Goal: Information Seeking & Learning: Learn about a topic

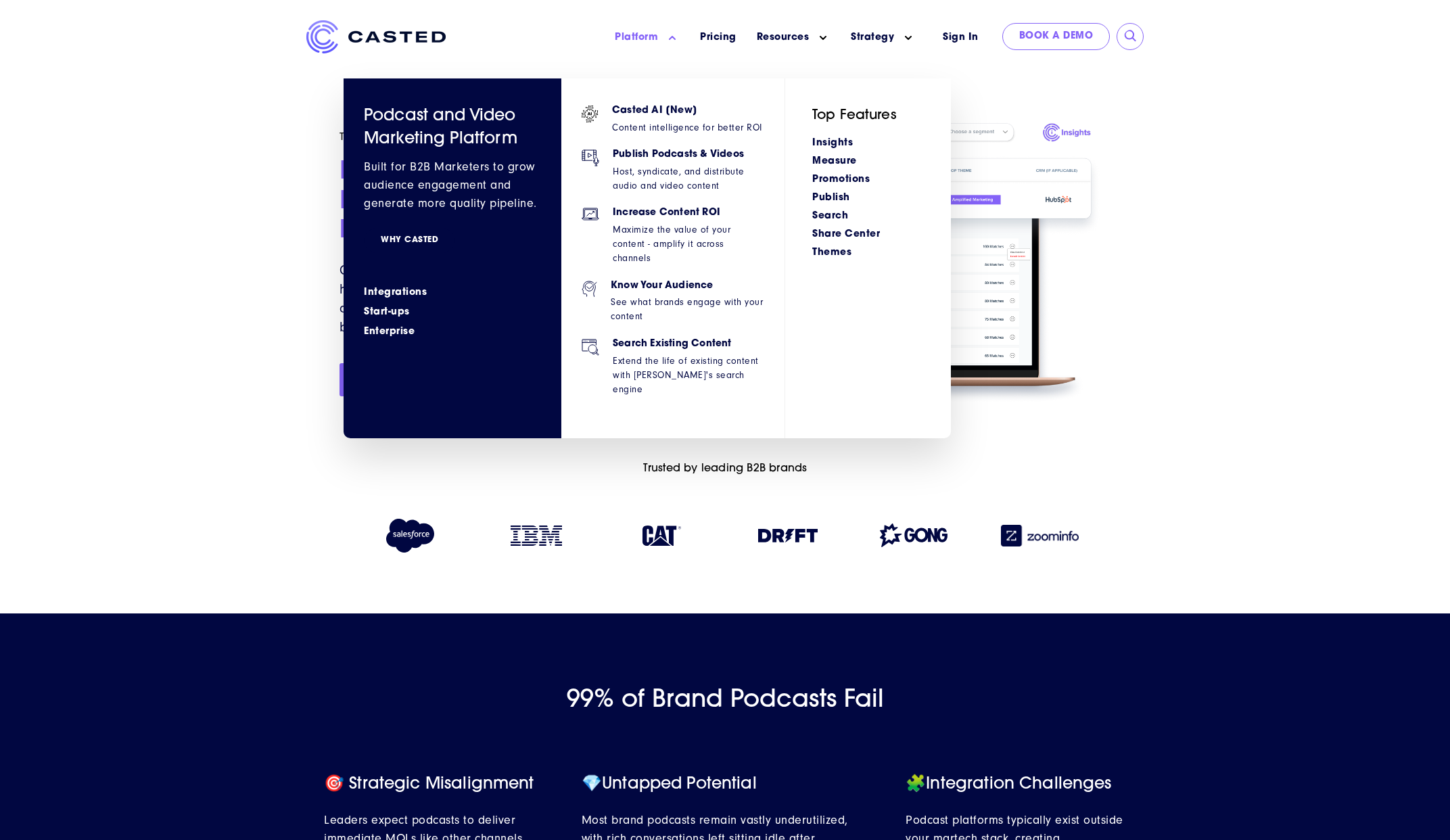
click at [409, 244] on link "WHY CASTED" at bounding box center [409, 241] width 91 height 25
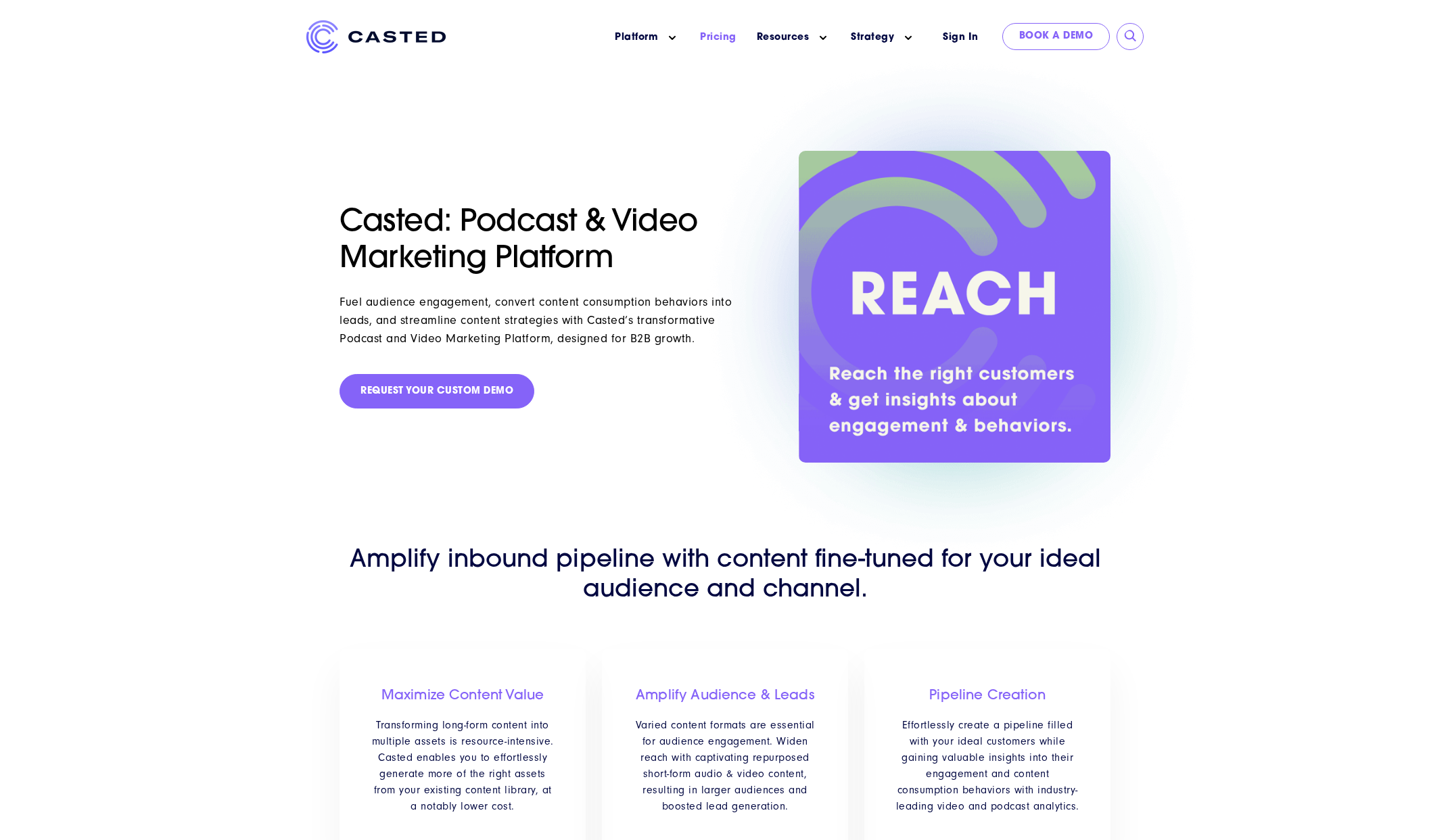
click at [721, 37] on link "Pricing" at bounding box center [718, 37] width 36 height 14
